Goal: Find specific page/section: Find specific page/section

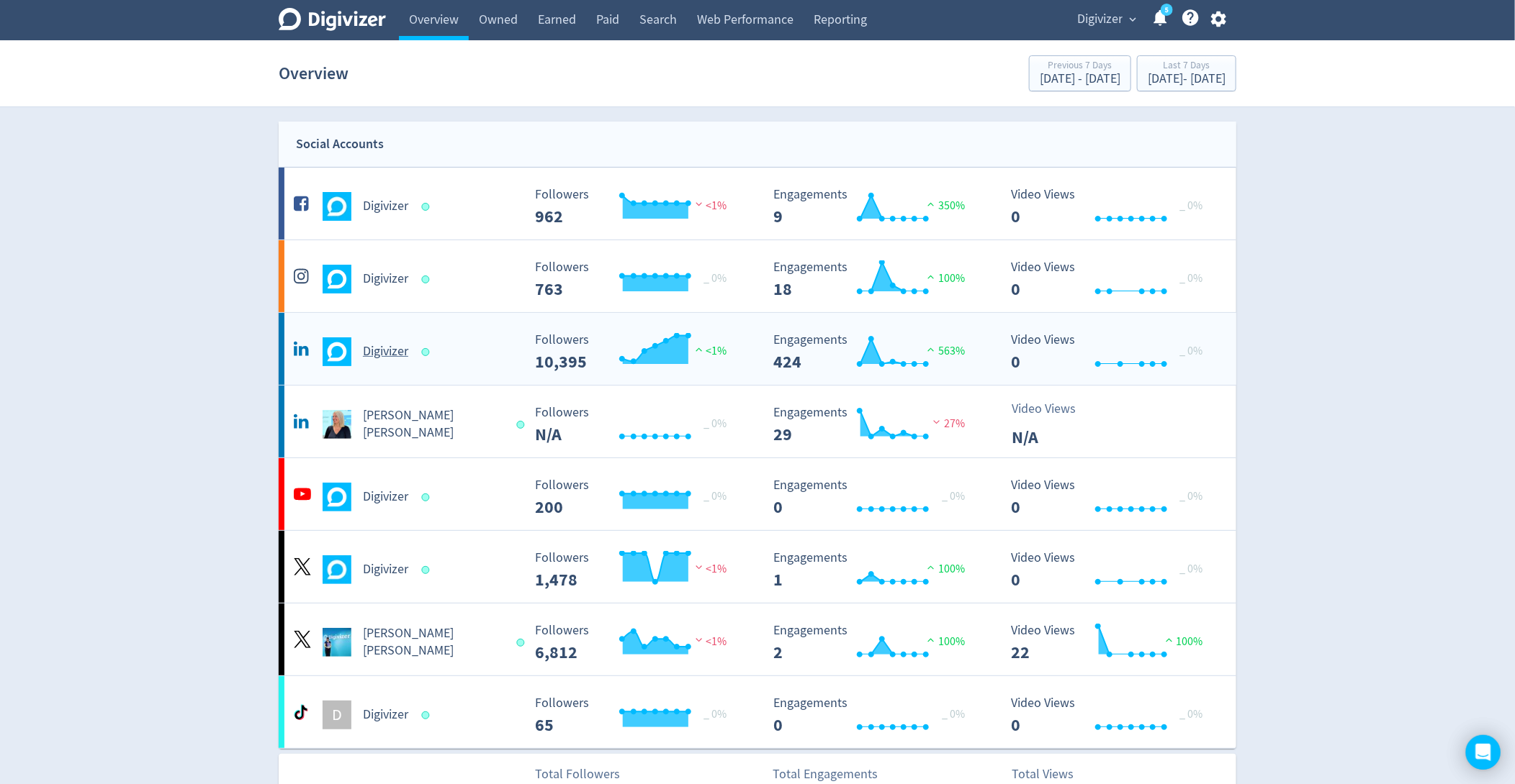
click at [959, 340] on rect "\a Engagements\a 424\a" at bounding box center [874, 352] width 216 height 38
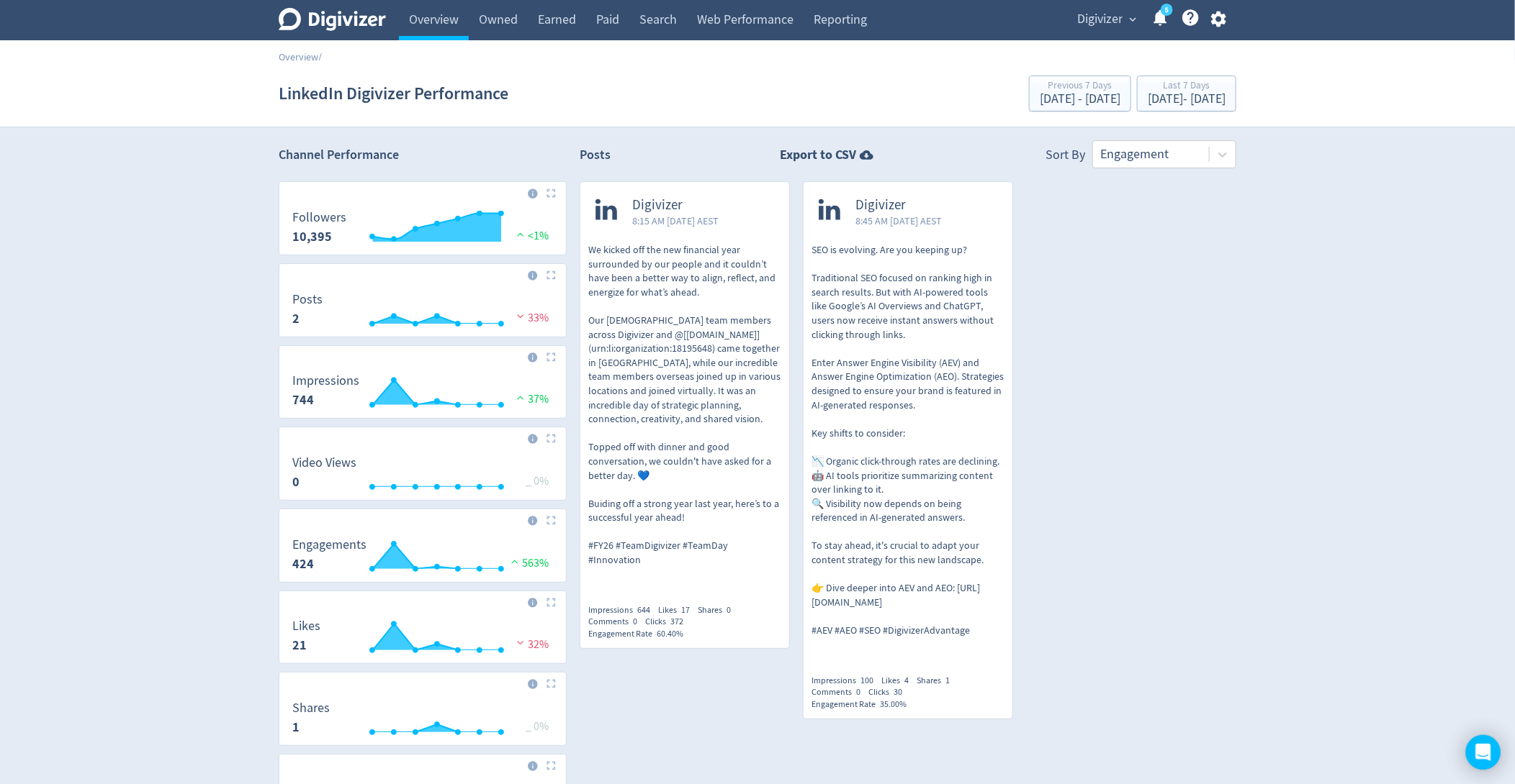
click at [621, 312] on p "We kicked off the new financial year surrounded by our people and it couldn’t h…" at bounding box center [685, 405] width 193 height 324
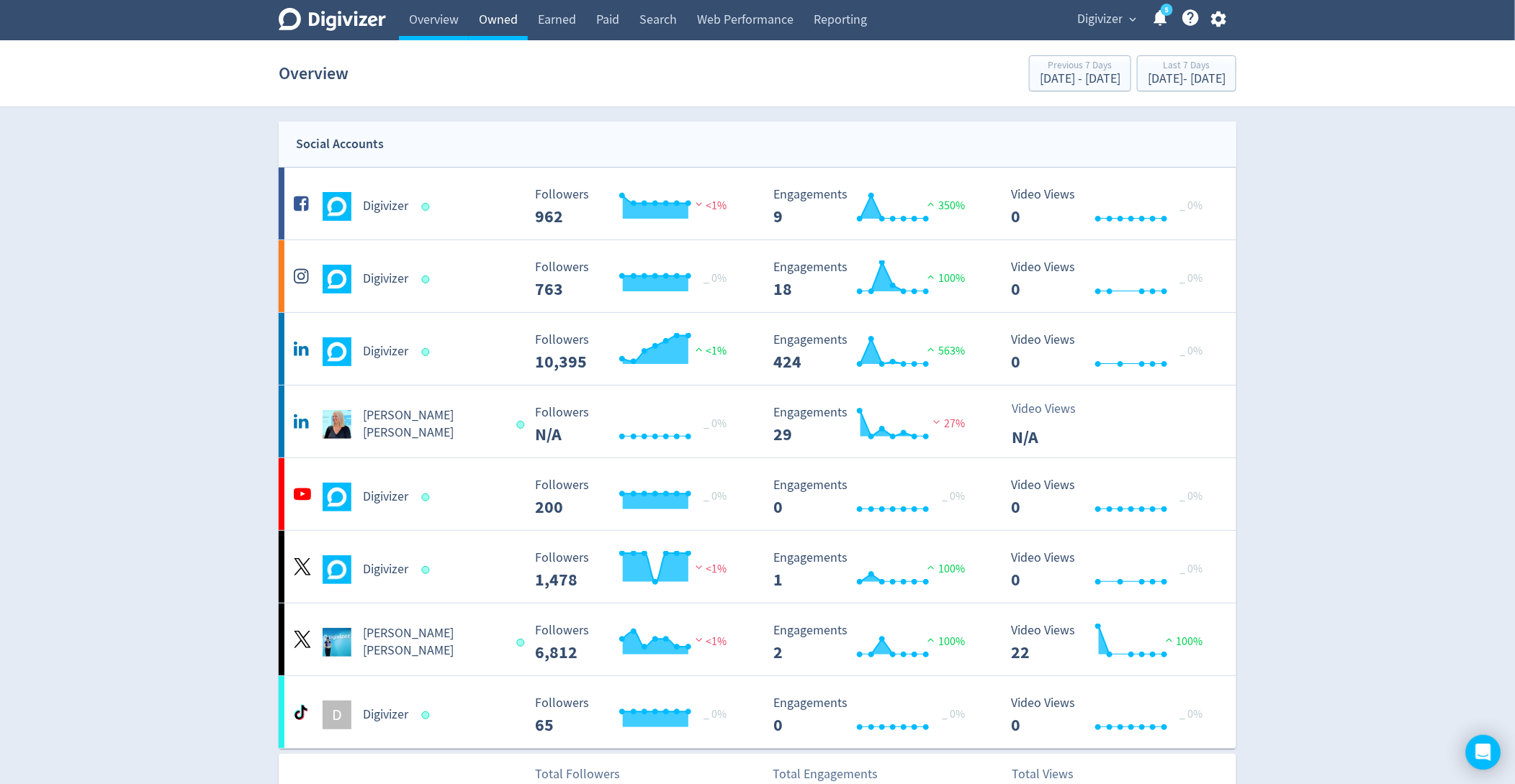
click at [481, 15] on link "Owned" at bounding box center [498, 20] width 59 height 40
